Goal: Information Seeking & Learning: Learn about a topic

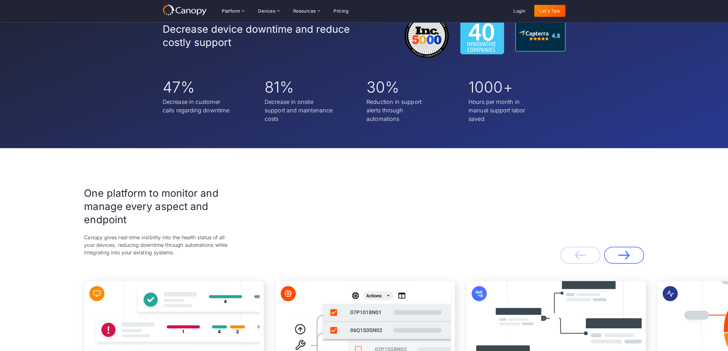
scroll to position [1161, 0]
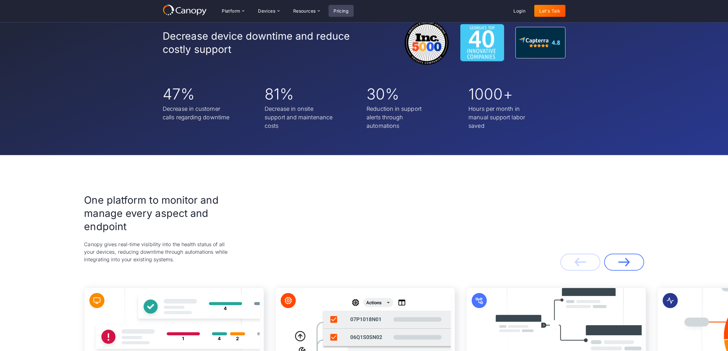
click at [340, 12] on link "Pricing" at bounding box center [340, 11] width 25 height 12
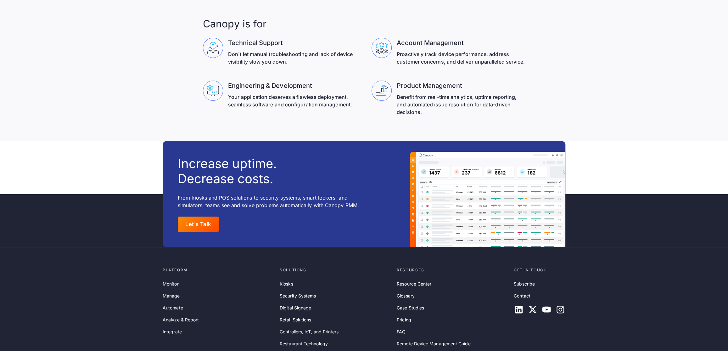
scroll to position [2019, 0]
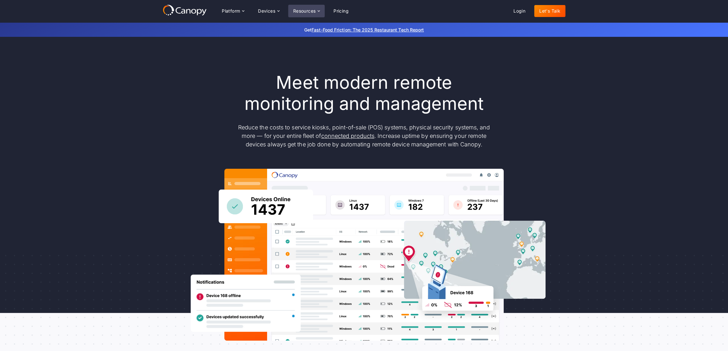
click at [320, 9] on icon at bounding box center [318, 10] width 5 height 5
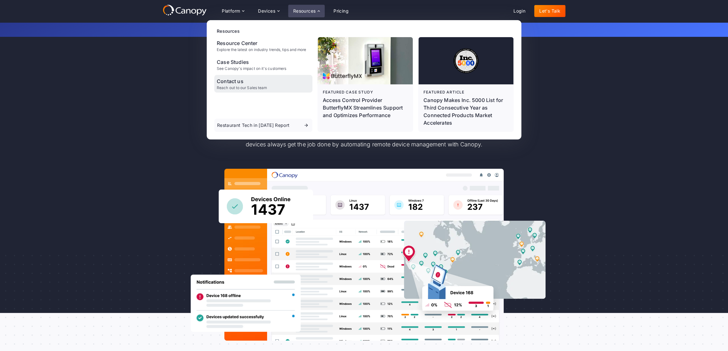
click at [231, 82] on div "Contact us" at bounding box center [242, 81] width 50 height 8
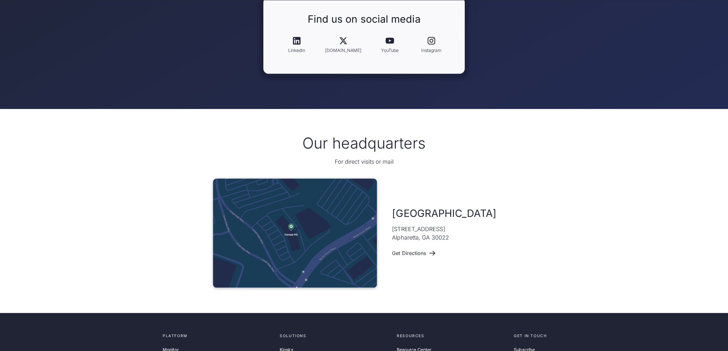
scroll to position [367, 0]
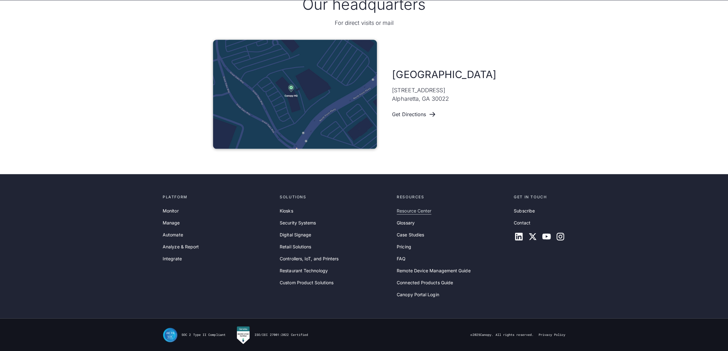
click at [417, 212] on link "Resource Center" at bounding box center [414, 210] width 35 height 7
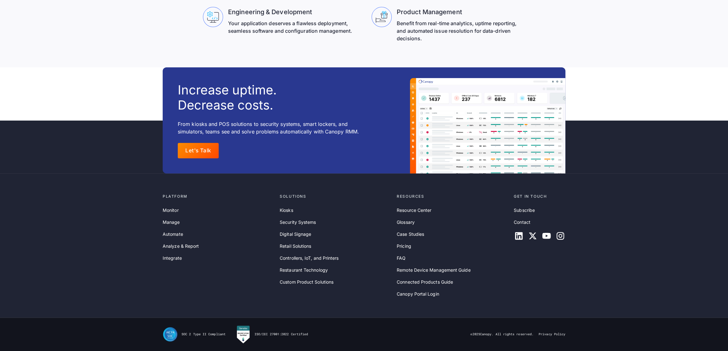
scroll to position [2019, 0]
click at [406, 211] on link "Resource Center" at bounding box center [414, 210] width 35 height 7
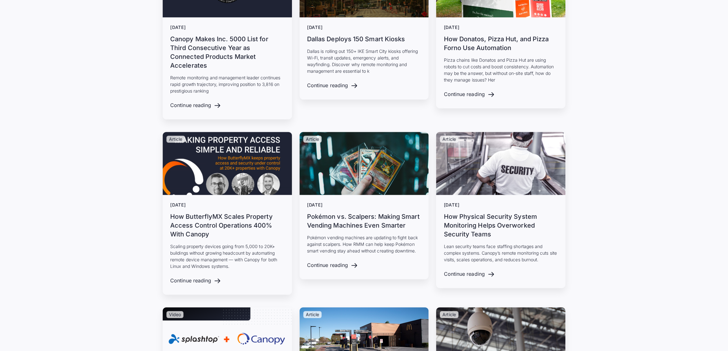
scroll to position [457, 0]
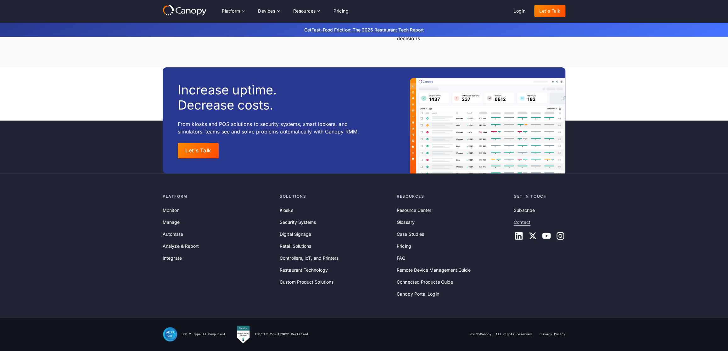
click at [522, 224] on link "Contact" at bounding box center [522, 222] width 17 height 7
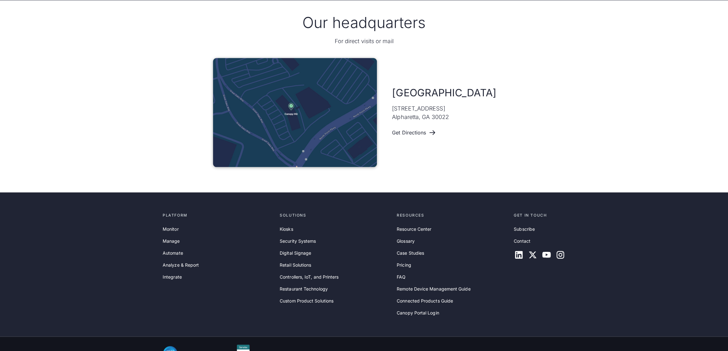
scroll to position [367, 0]
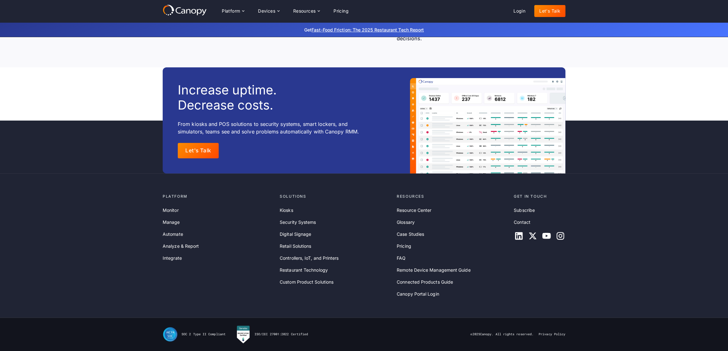
click at [551, 239] on div at bounding box center [540, 236] width 52 height 10
click at [561, 237] on icon at bounding box center [560, 236] width 8 height 8
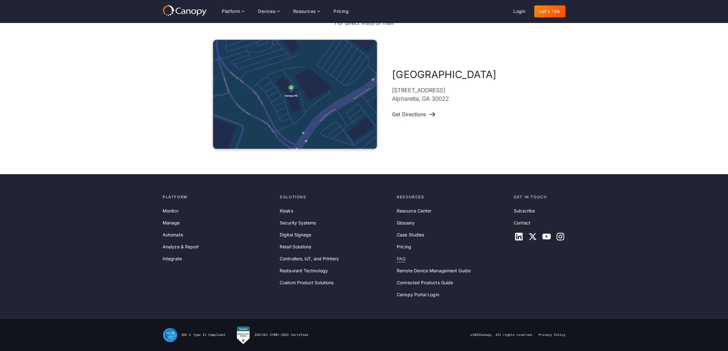
click at [399, 257] on link "FAQ" at bounding box center [401, 258] width 9 height 7
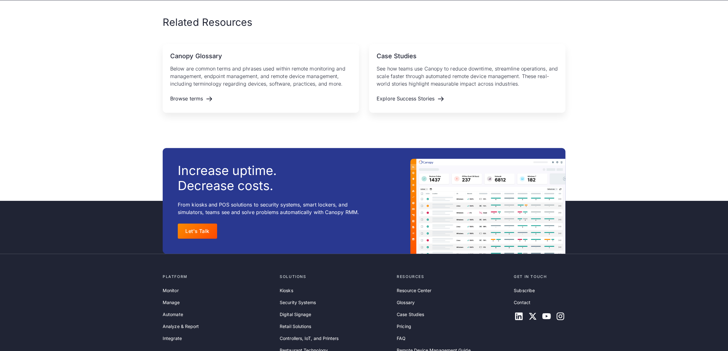
scroll to position [556, 0]
